Goal: Task Accomplishment & Management: Manage account settings

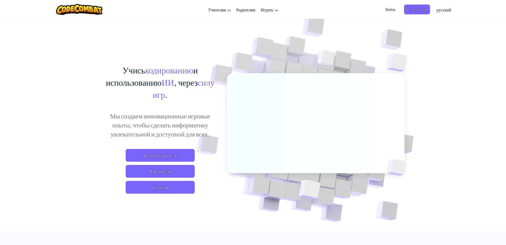
click at [390, 7] on span "Войти" at bounding box center [391, 10] width 16 height 10
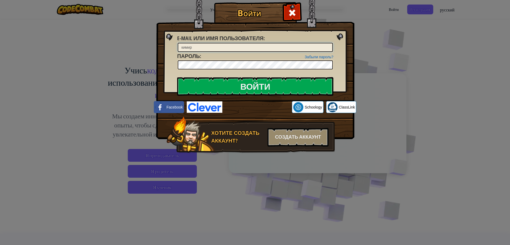
type input "кимир"
click at [177, 77] on input "Войти" at bounding box center [255, 86] width 156 height 19
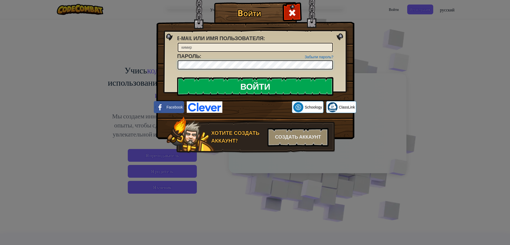
click at [177, 77] on input "Войти" at bounding box center [255, 86] width 156 height 19
